Goal: Transaction & Acquisition: Book appointment/travel/reservation

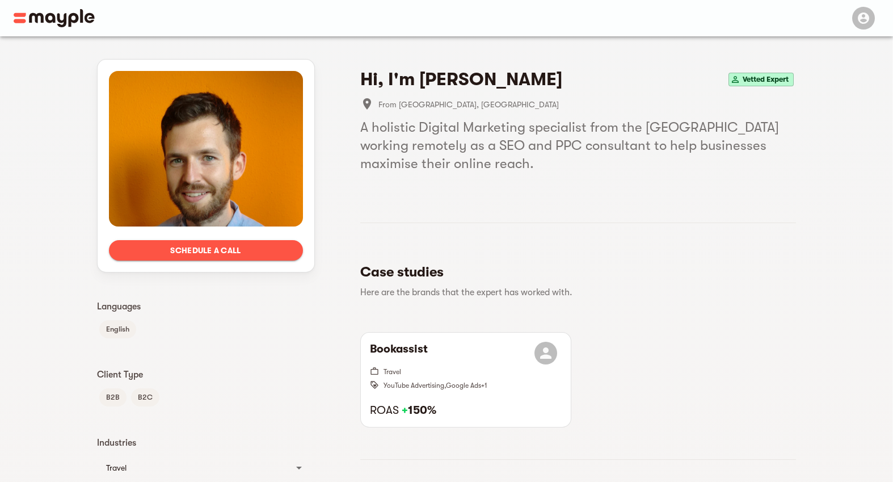
click at [253, 249] on span "Schedule a call" at bounding box center [206, 250] width 176 height 14
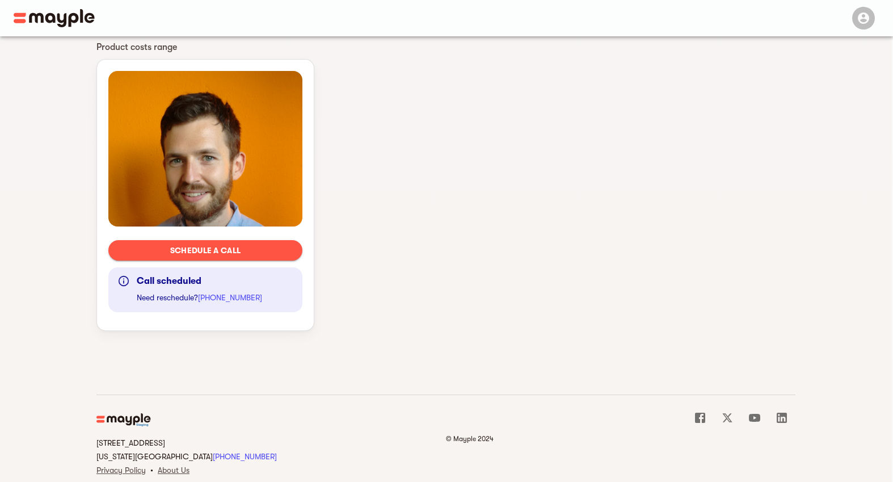
scroll to position [594, 0]
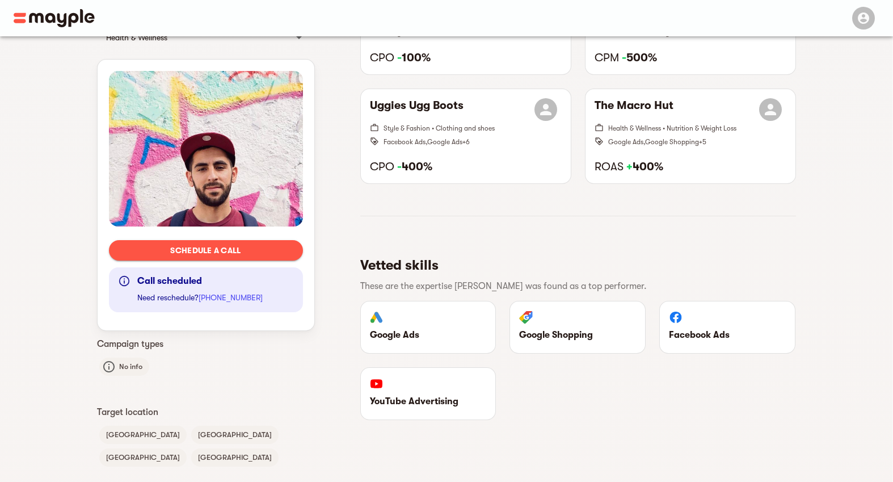
scroll to position [673, 0]
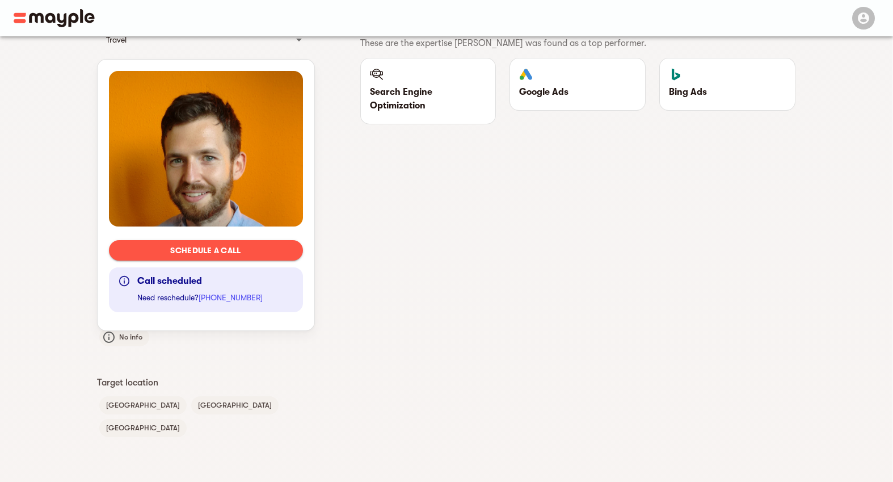
scroll to position [483, 0]
